Goal: Information Seeking & Learning: Learn about a topic

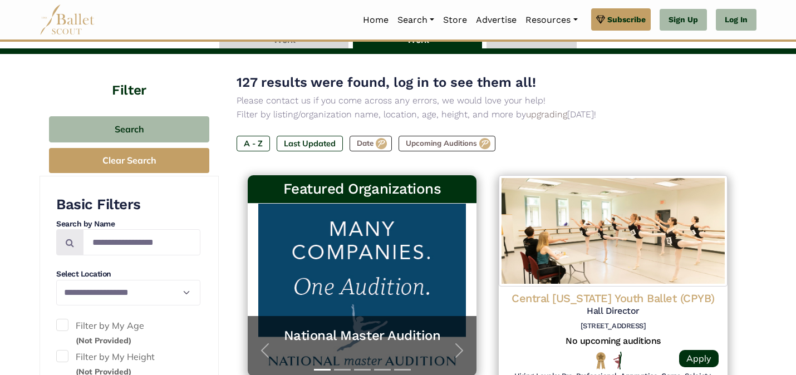
scroll to position [18, 0]
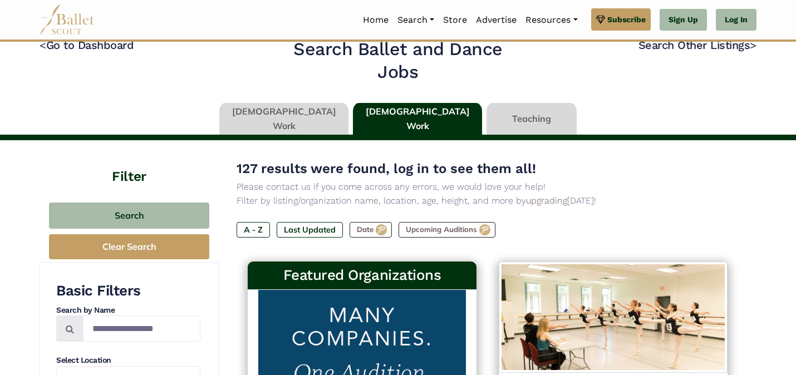
click at [284, 123] on link at bounding box center [283, 119] width 129 height 32
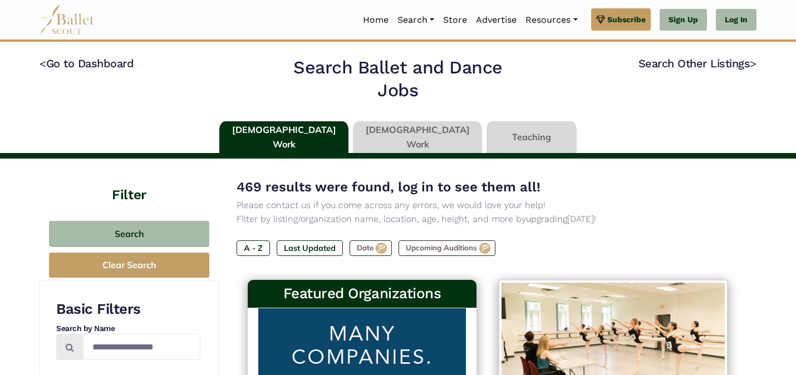
click at [496, 129] on link at bounding box center [532, 137] width 90 height 32
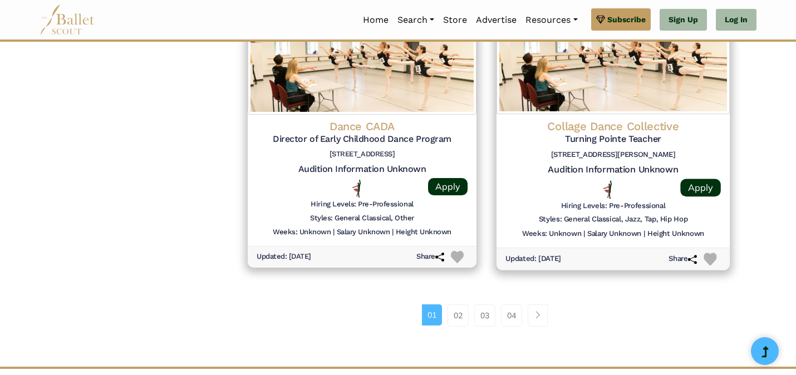
scroll to position [1466, 0]
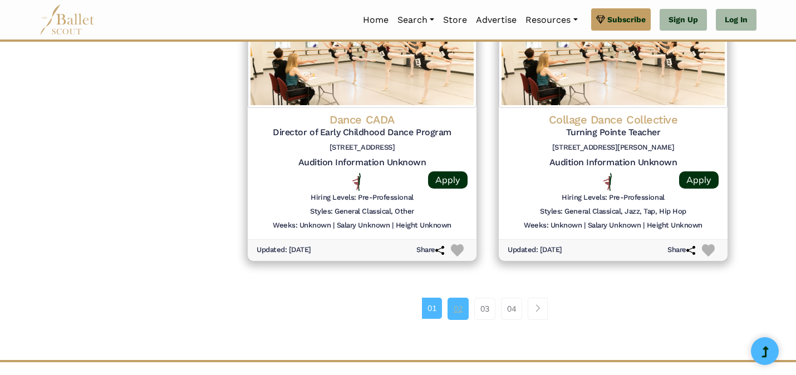
click at [458, 310] on link "02" at bounding box center [458, 309] width 21 height 22
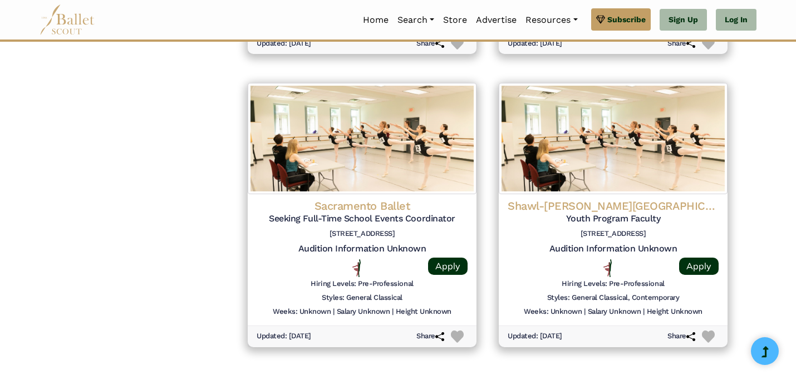
scroll to position [1598, 0]
